Goal: Task Accomplishment & Management: Complete application form

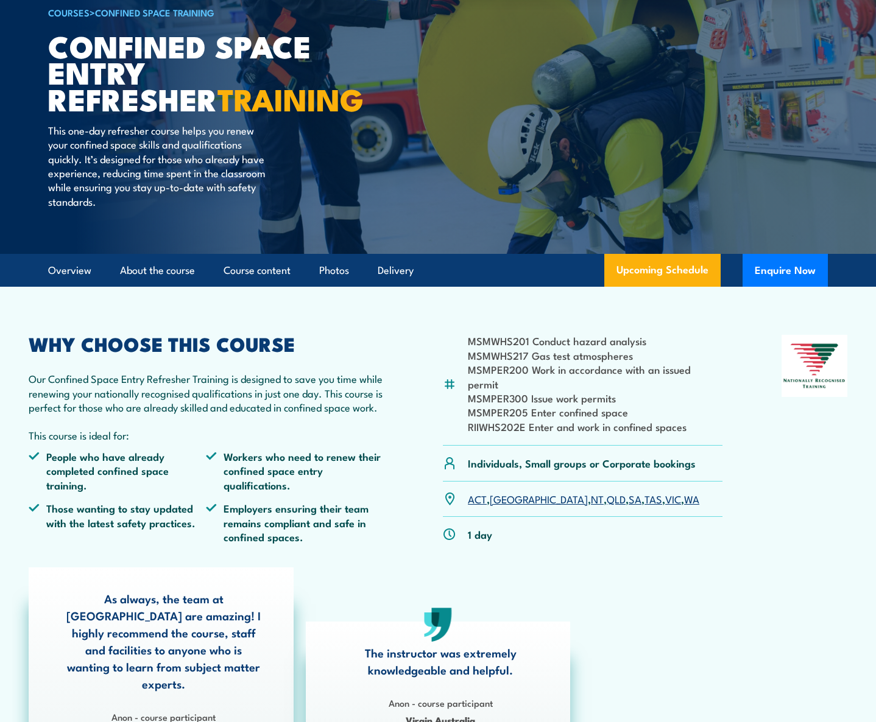
scroll to position [122, 0]
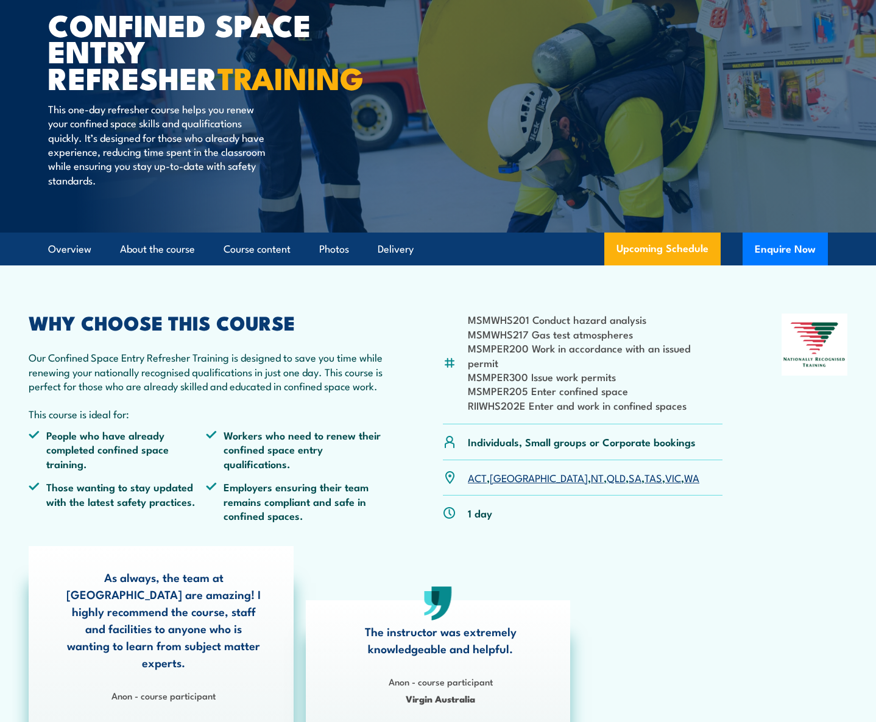
click at [503, 370] on li "MSMPER300 Issue work permits" at bounding box center [595, 377] width 255 height 14
click at [453, 234] on article "Overview About the course Course content Photos Delivery Upcoming Schedule Enqu…" at bounding box center [438, 249] width 780 height 33
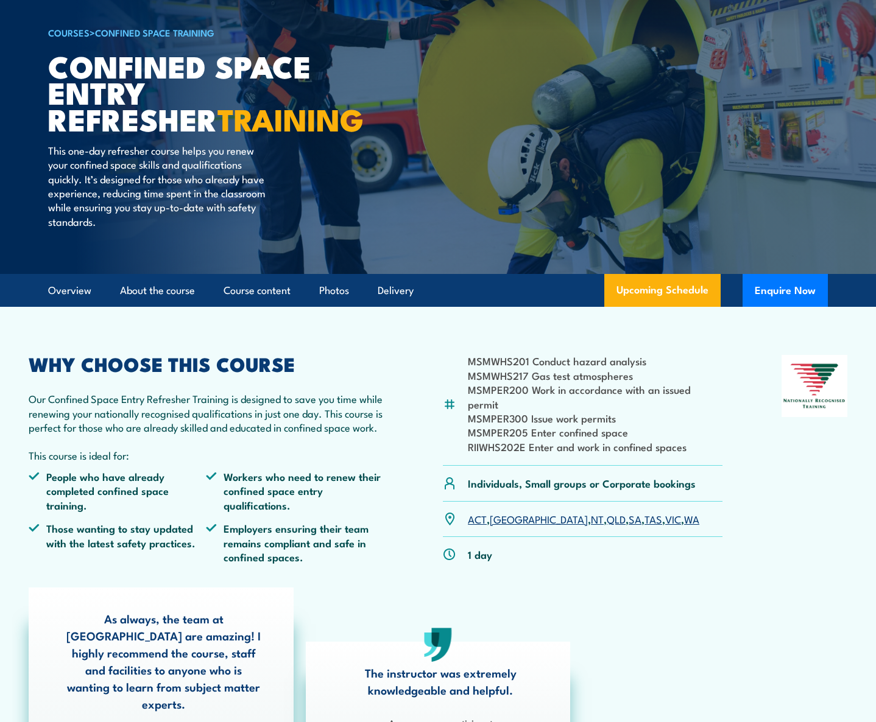
scroll to position [61, 0]
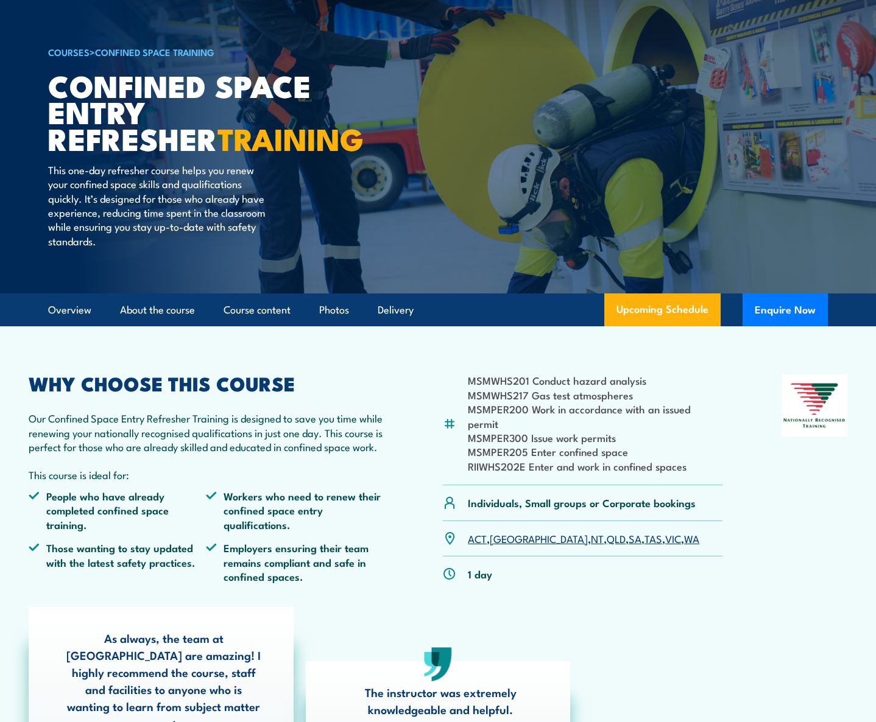
click at [578, 431] on li "MSMPER300 Issue work permits" at bounding box center [595, 438] width 255 height 14
click at [490, 445] on li "MSMPER205 Enter confined space" at bounding box center [595, 452] width 255 height 14
click at [486, 431] on li "MSMPER300 Issue work permits" at bounding box center [595, 438] width 255 height 14
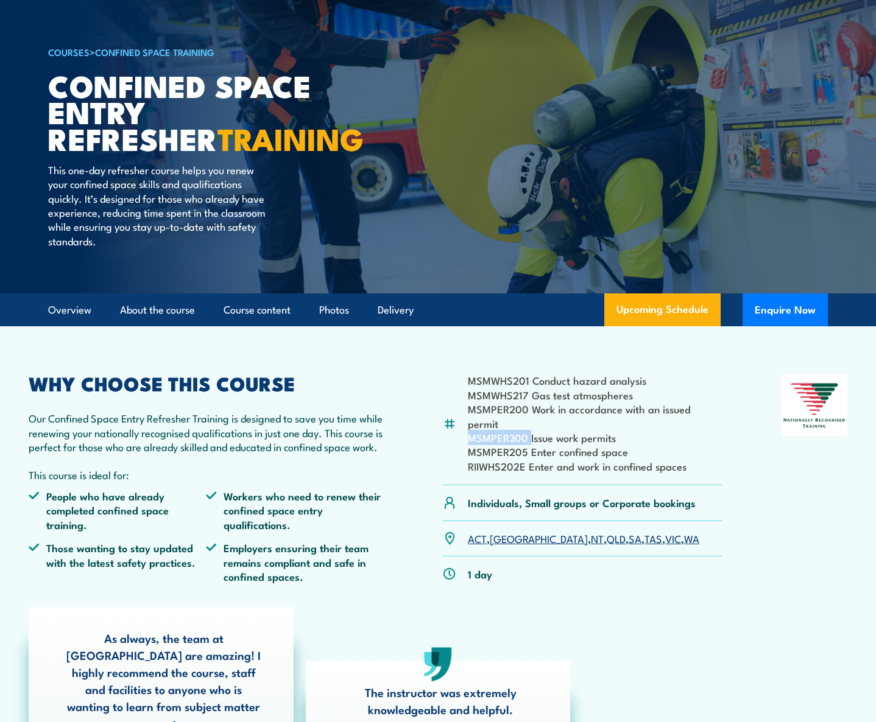
click at [486, 431] on li "MSMPER300 Issue work permits" at bounding box center [595, 438] width 255 height 14
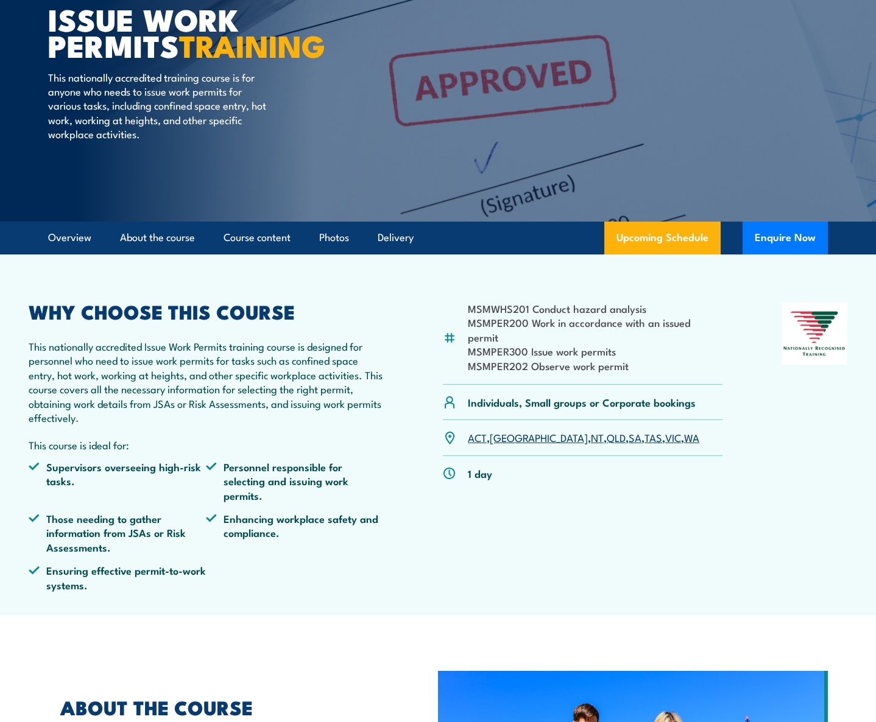
scroll to position [122, 0]
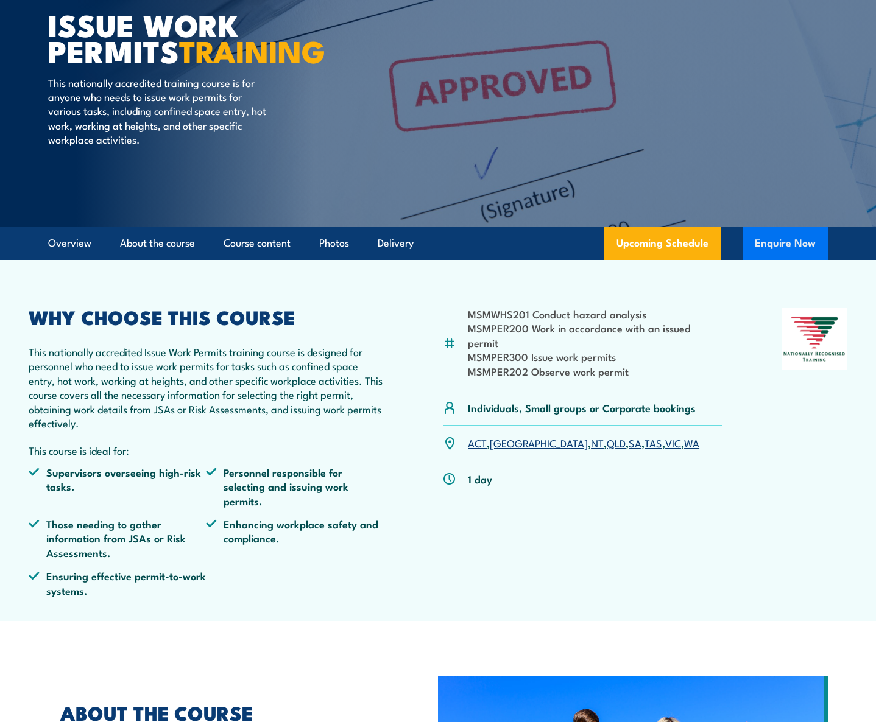
click at [769, 240] on button "Enquire Now" at bounding box center [784, 243] width 85 height 33
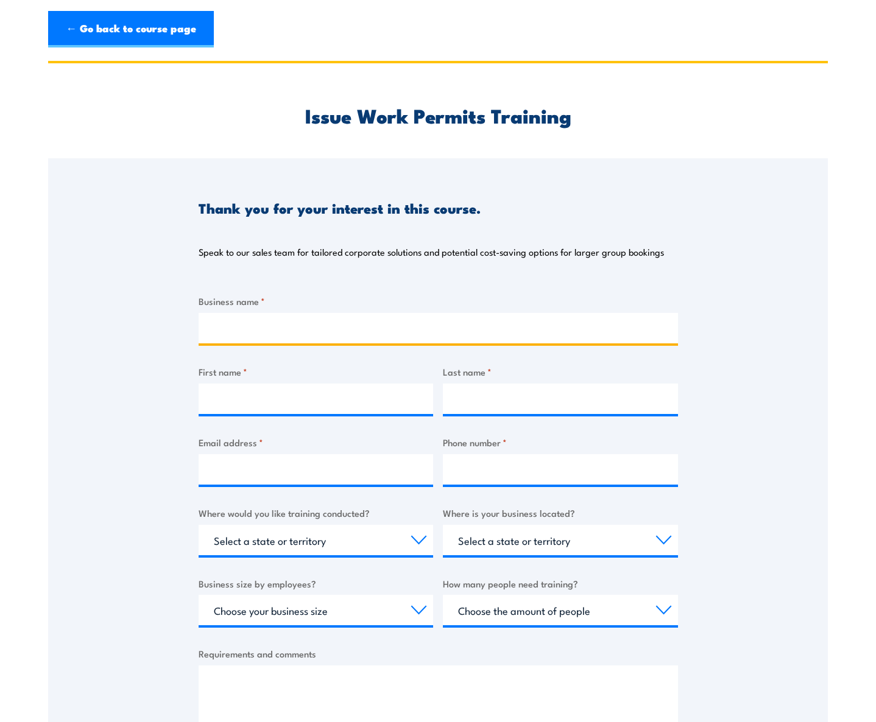
click at [230, 328] on input "Business name *" at bounding box center [438, 328] width 479 height 30
type input "coNEXA Infrastructure Partners"
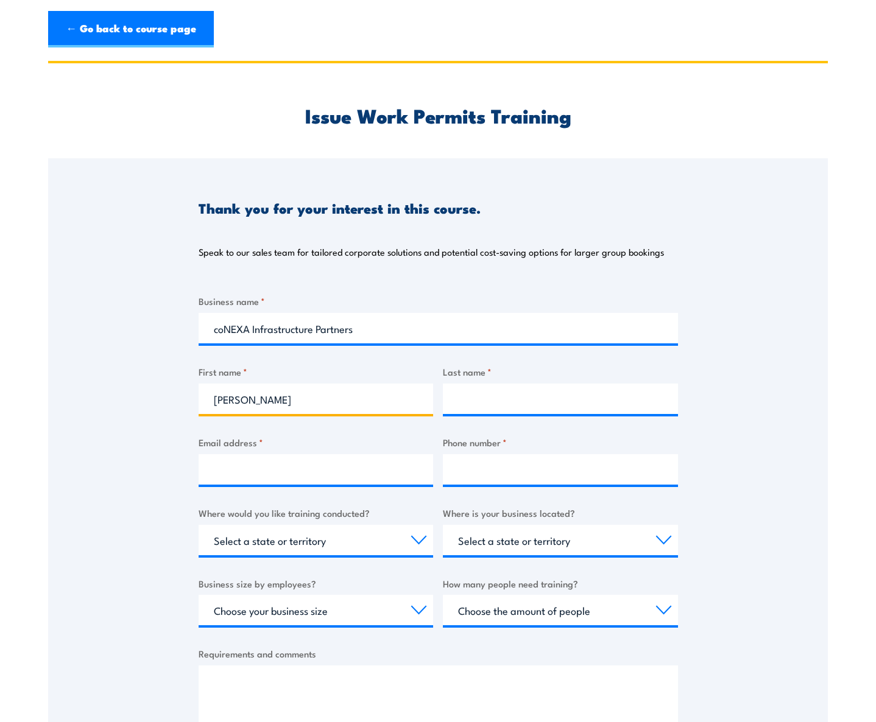
type input "Denise"
type input "Mourtzios"
type input "dmourtzios@conexa.com"
click at [283, 547] on select "Select a state or territory Nationally - multiple locations QLD NSW VIC SA ACT …" at bounding box center [316, 540] width 235 height 30
select select "Nationally - multiple locations"
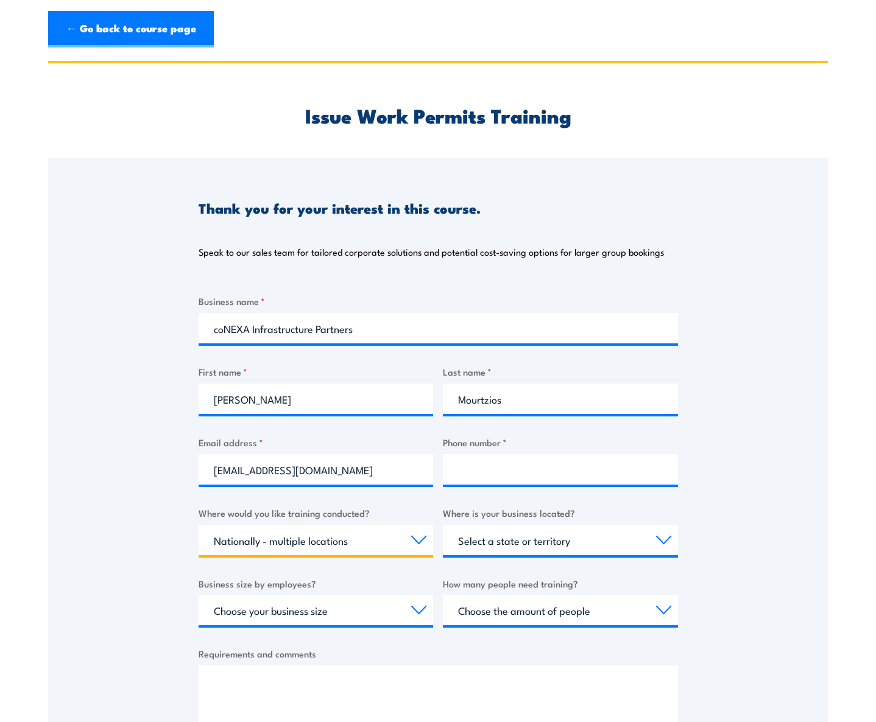
click at [199, 525] on select "Select a state or territory Nationally - multiple locations QLD NSW VIC SA ACT …" at bounding box center [316, 540] width 235 height 30
click at [547, 548] on select "Select a state or territory QLD NSW VIC SA ACT WA TAS NT" at bounding box center [560, 540] width 235 height 30
select select "SA"
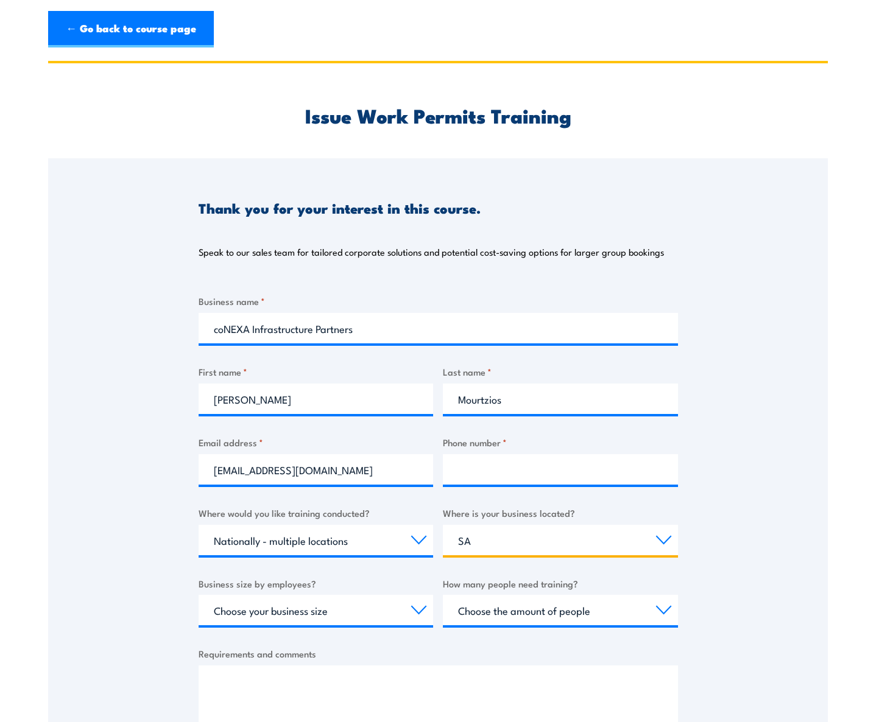
click at [443, 525] on select "Select a state or territory QLD NSW VIC SA ACT WA TAS NT" at bounding box center [560, 540] width 235 height 30
click at [419, 612] on select "Choose your business size 1 to 19 20 to 199 200+" at bounding box center [316, 610] width 235 height 30
select select "20 to 199"
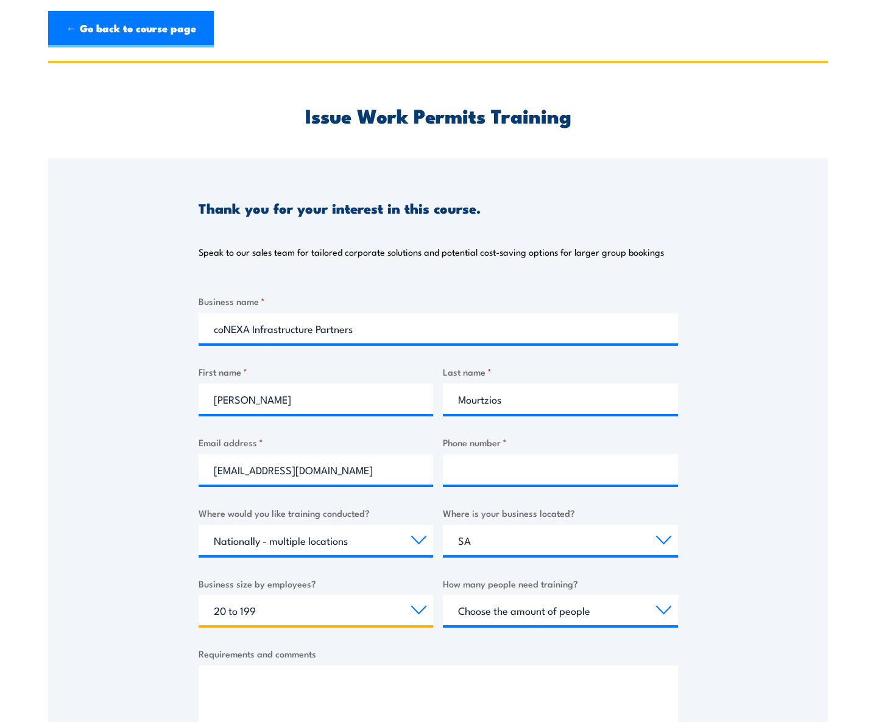
click at [199, 595] on select "Choose your business size 1 to 19 20 to 199 200+" at bounding box center [316, 610] width 235 height 30
click at [481, 612] on select "Choose the amount of people 1 to 4 5 to 19 20+" at bounding box center [560, 610] width 235 height 30
select select "5 to 19"
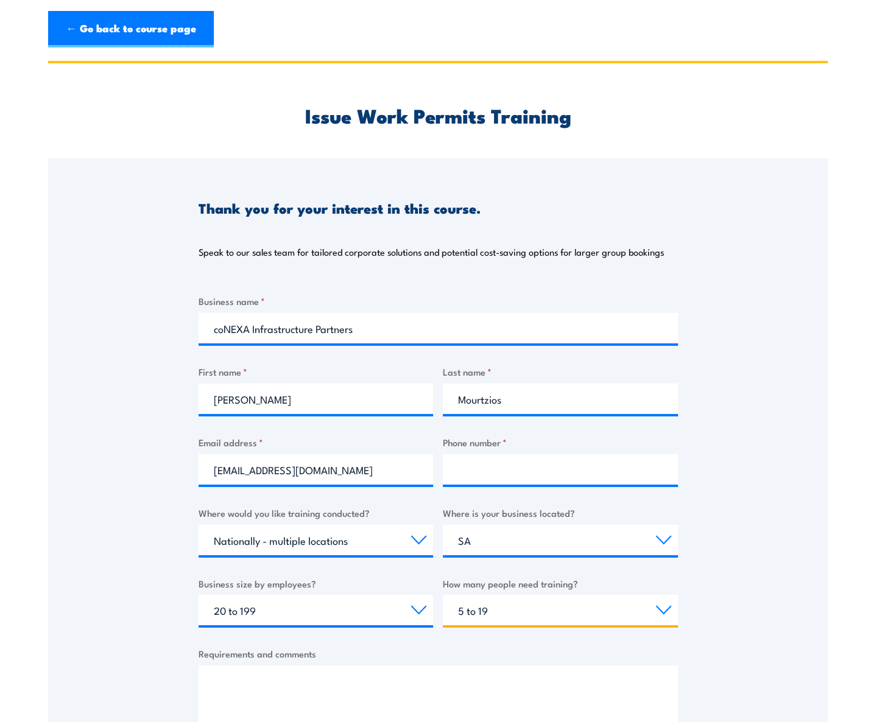
click at [443, 595] on select "Choose the amount of people 1 to 4 5 to 19 20+" at bounding box center [560, 610] width 235 height 30
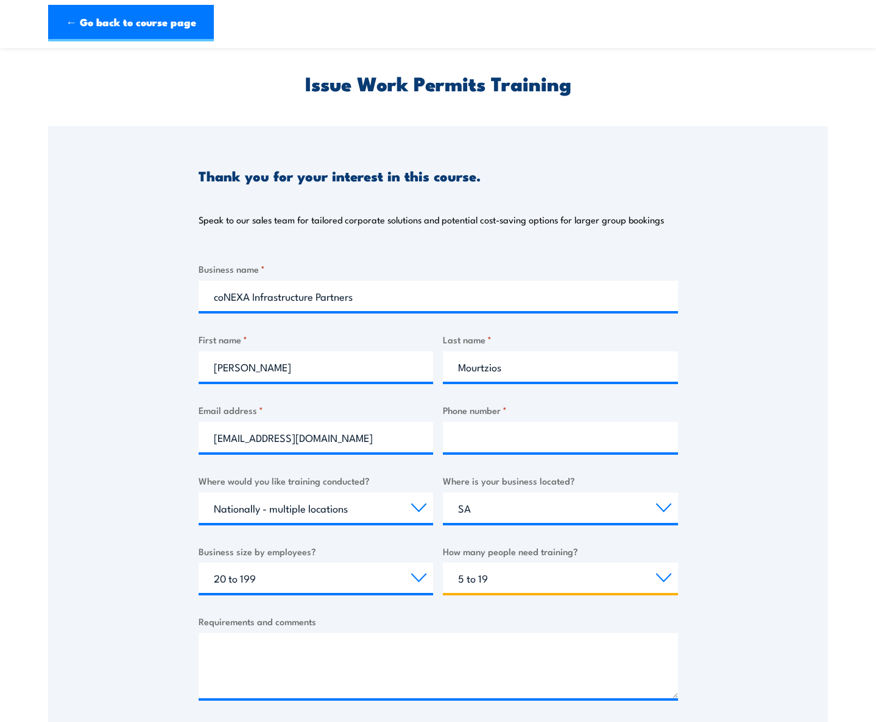
scroll to position [61, 0]
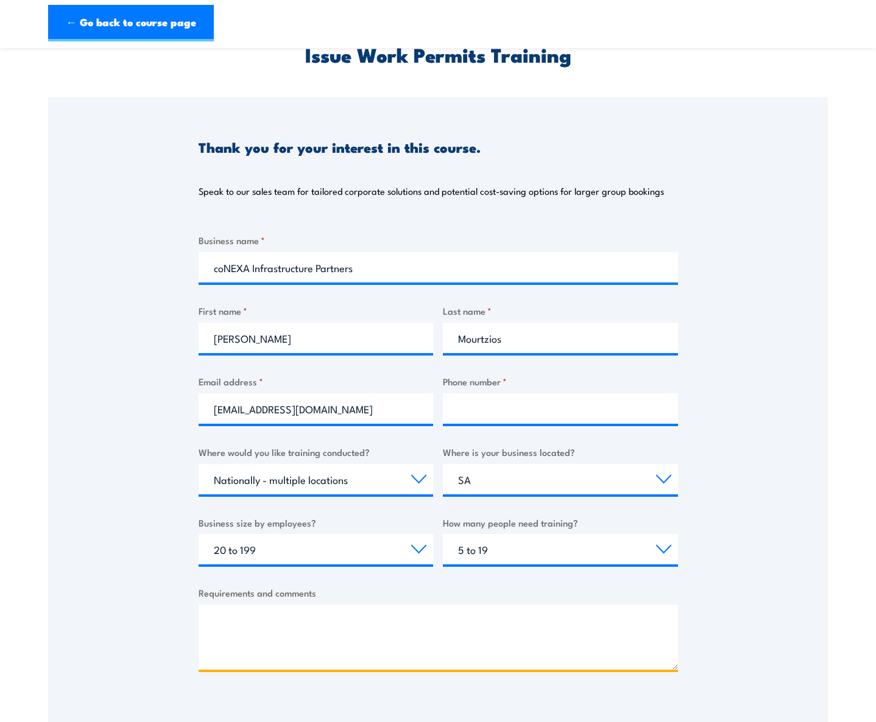
click at [390, 636] on textarea "Requirements and comments" at bounding box center [438, 637] width 479 height 65
click at [475, 412] on input "Phone number *" at bounding box center [560, 408] width 235 height 30
paste input "0499 217 615"
click at [459, 411] on input "0499 217 615" at bounding box center [560, 408] width 235 height 30
type input "0499 217 615"
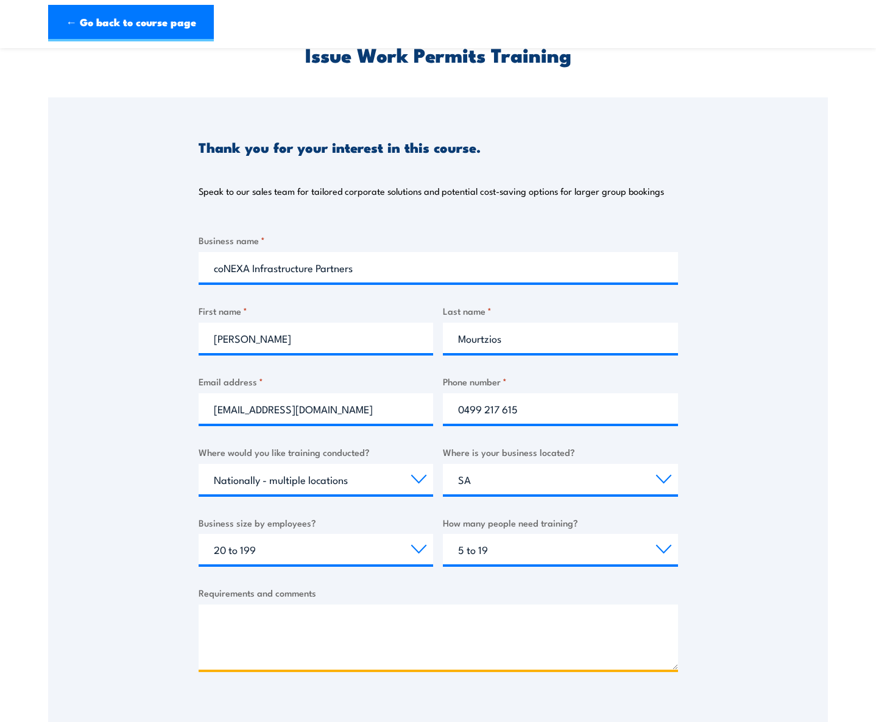
click at [340, 647] on textarea "Requirements and comments" at bounding box center [438, 637] width 479 height 65
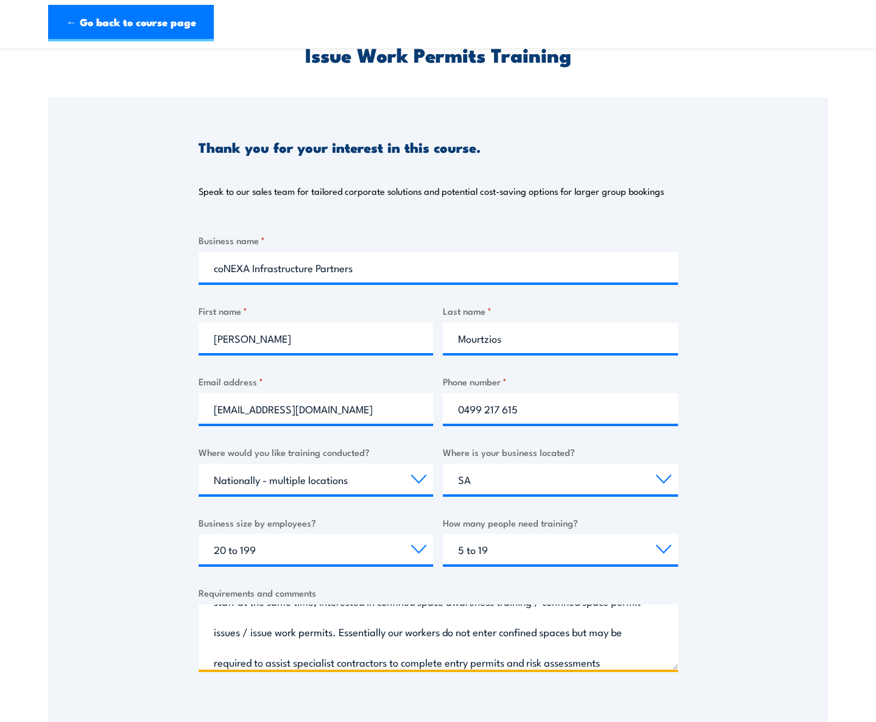
scroll to position [80, 0]
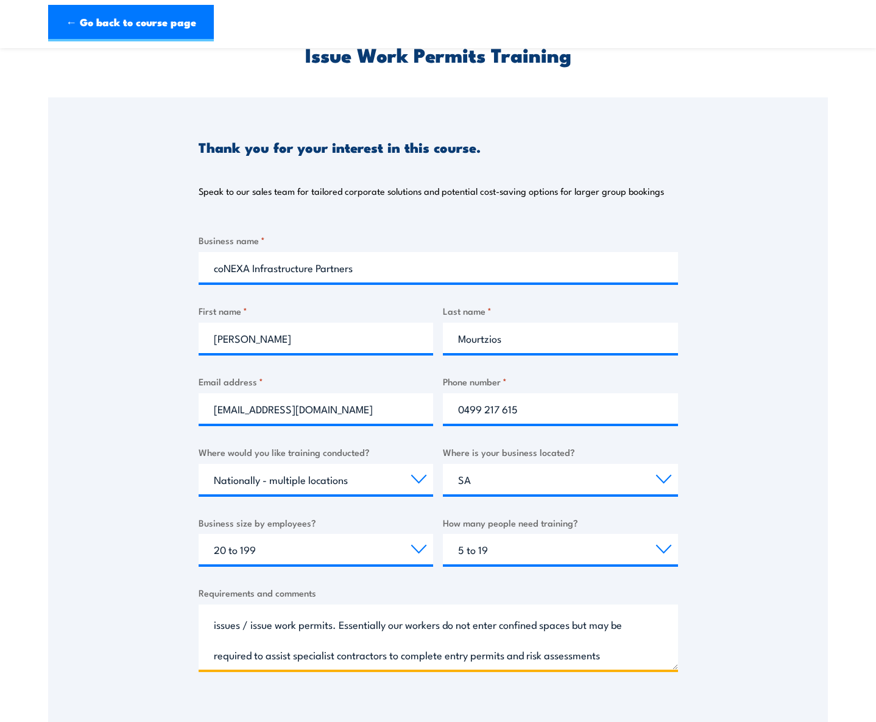
click at [310, 661] on textarea "Looking for training for workers based across different states, potentially del…" at bounding box center [438, 637] width 479 height 65
click at [306, 631] on textarea "Looking for training for workers based across different states, potentially del…" at bounding box center [438, 637] width 479 height 65
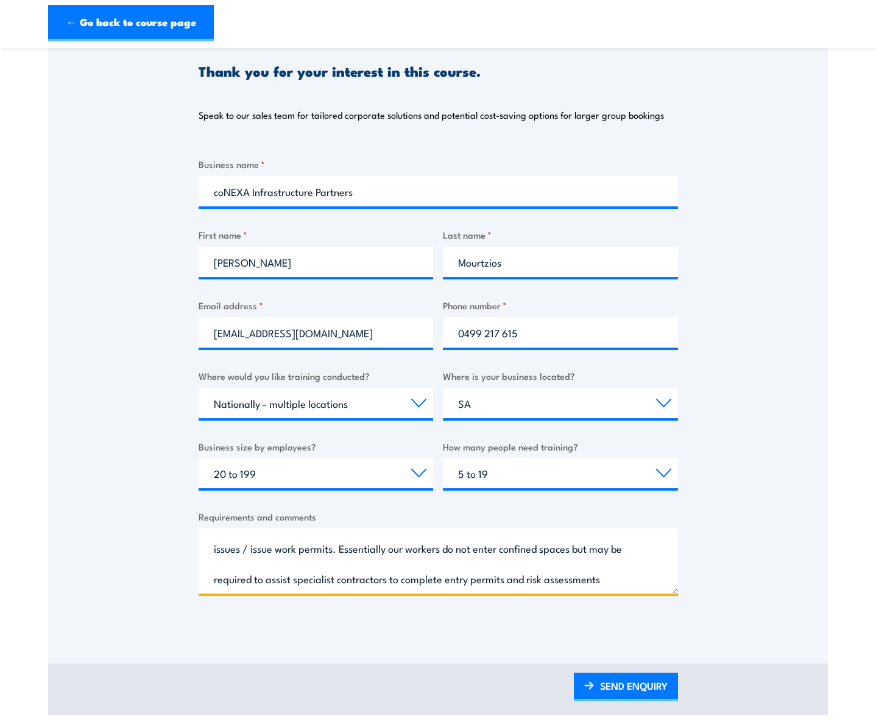
scroll to position [244, 0]
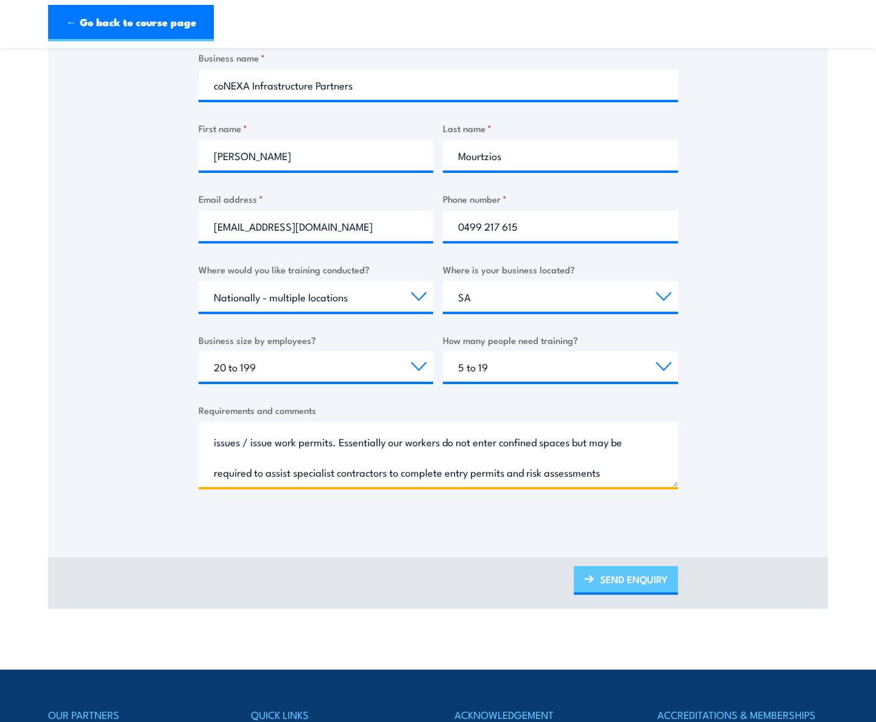
type textarea "Looking for training for workers based across different states, potentially del…"
click at [619, 585] on link "SEND ENQUIRY" at bounding box center [626, 580] width 104 height 29
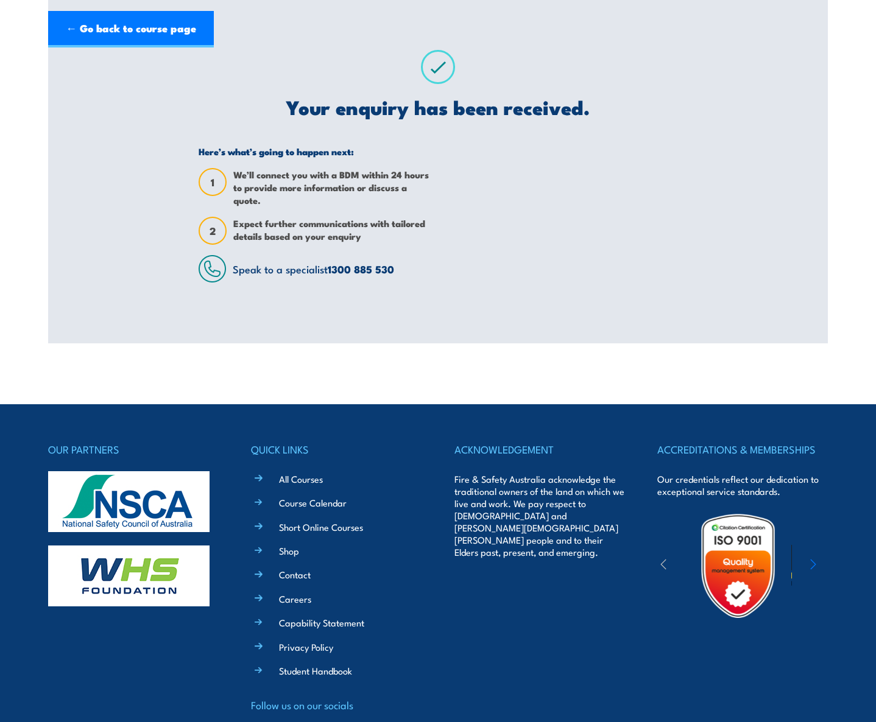
scroll to position [0, 0]
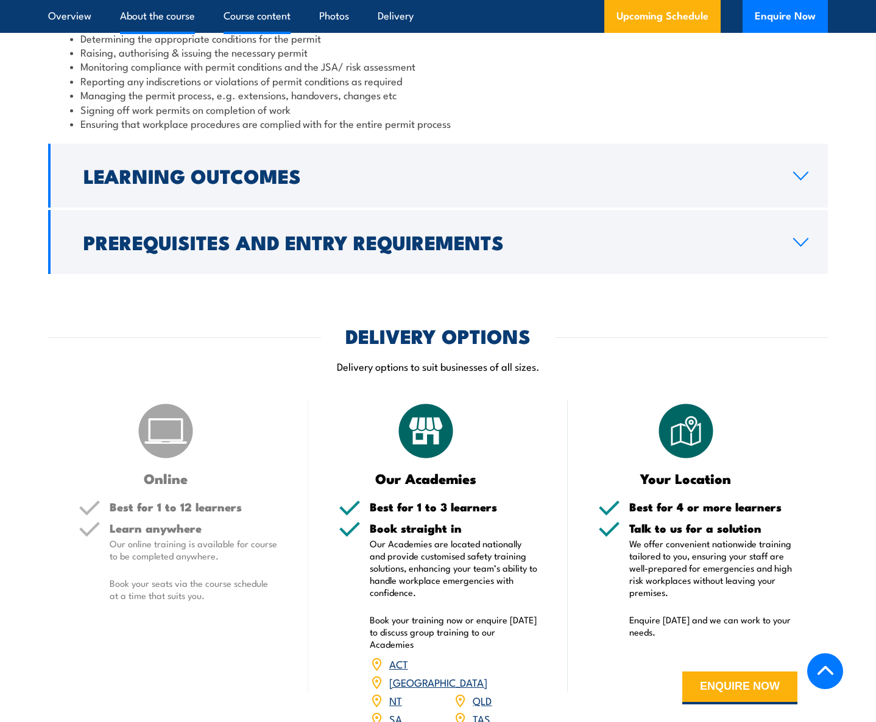
scroll to position [1218, 0]
